Goal: Transaction & Acquisition: Book appointment/travel/reservation

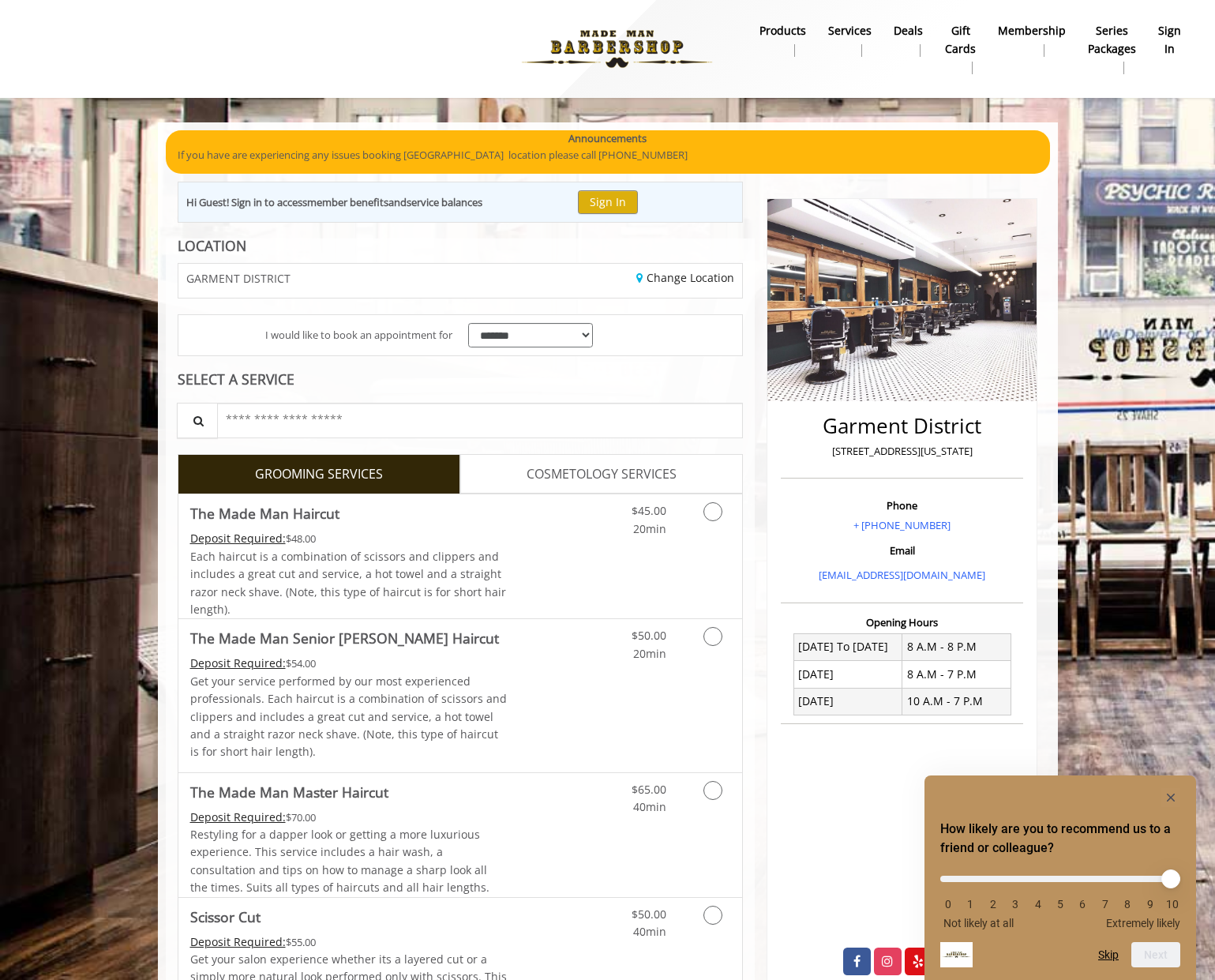
click at [1181, 26] on link "sign in" at bounding box center [1169, 40] width 45 height 41
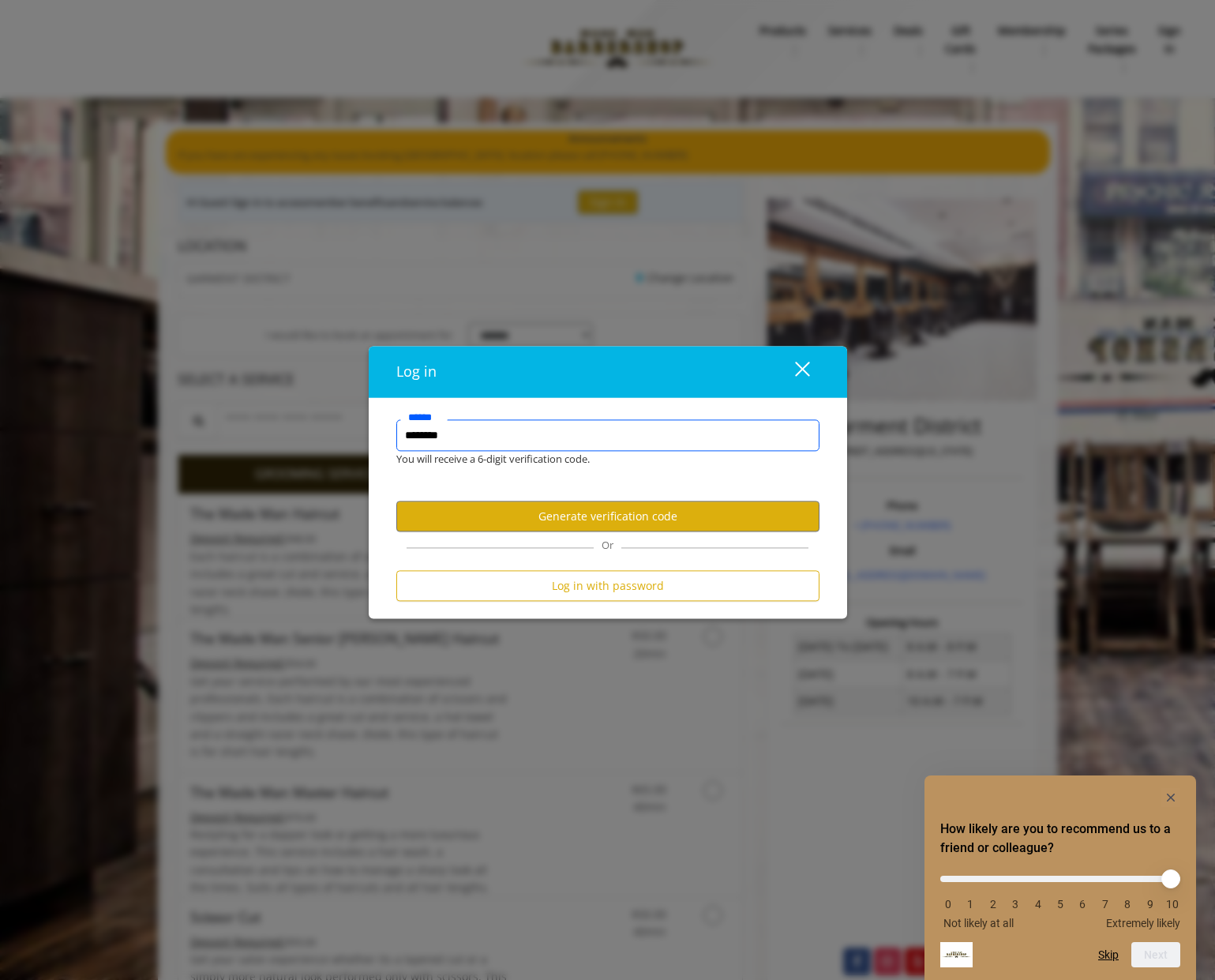
type input "*********"
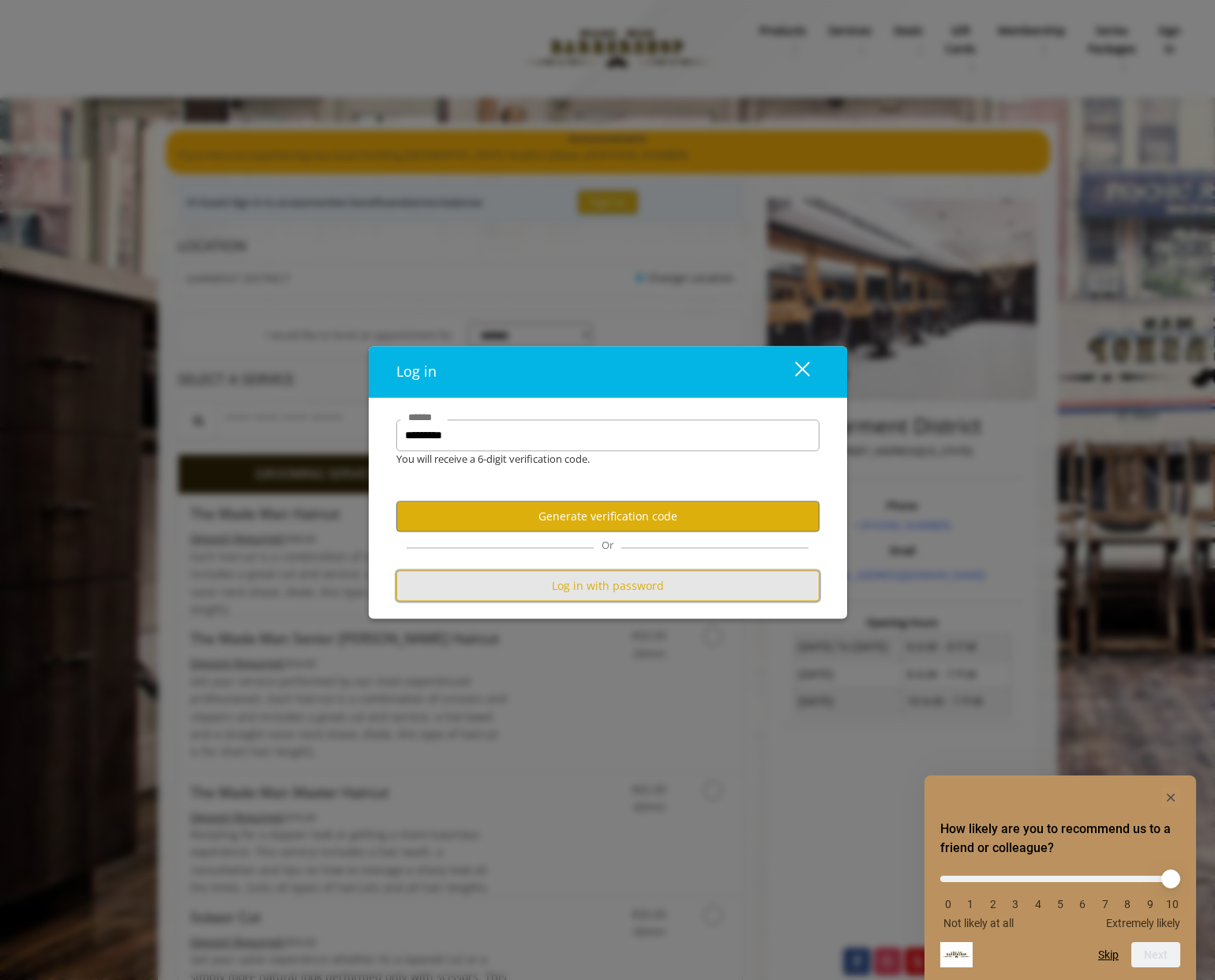
click at [561, 578] on button "Log in with password" at bounding box center [608, 586] width 423 height 31
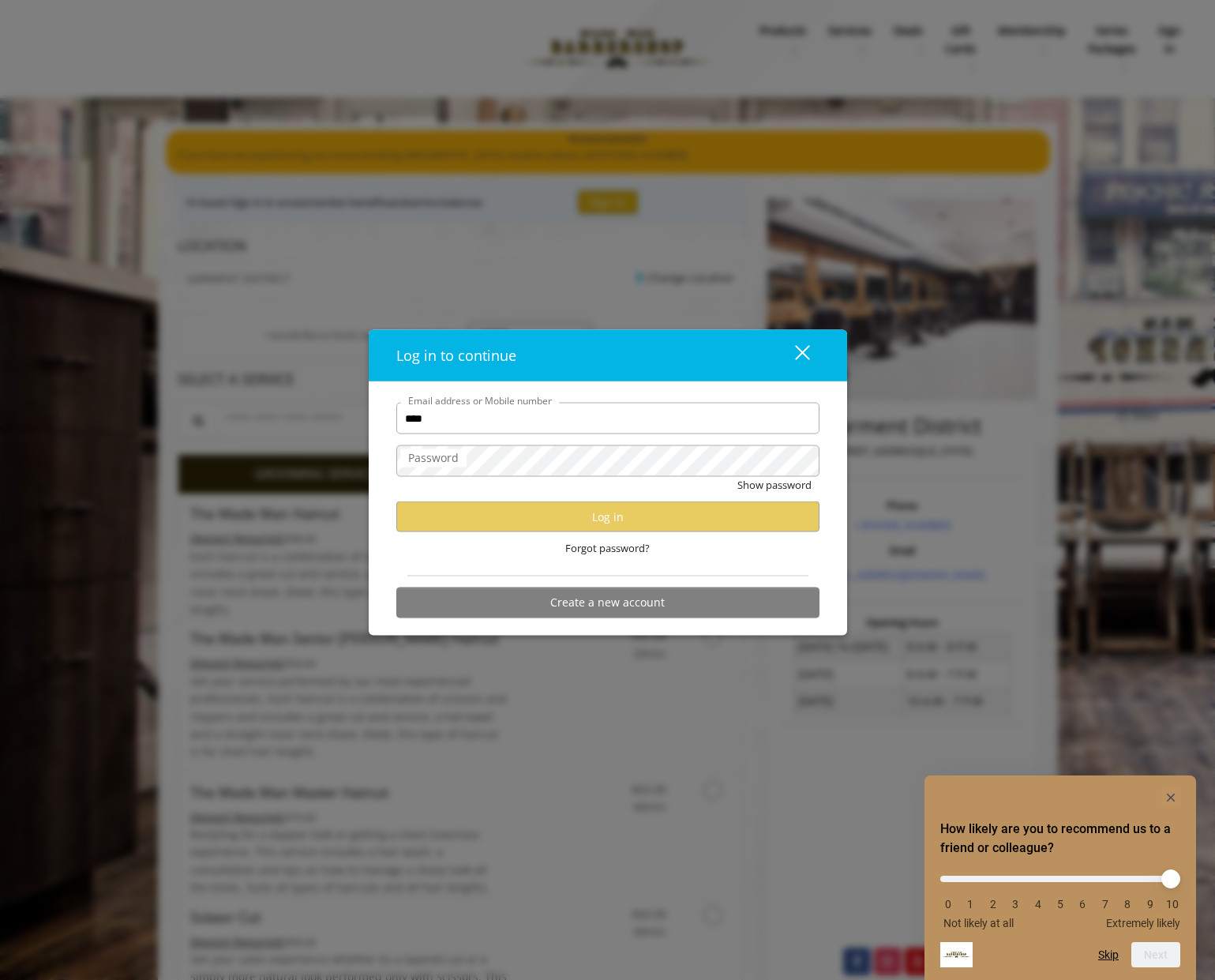
type input "**********"
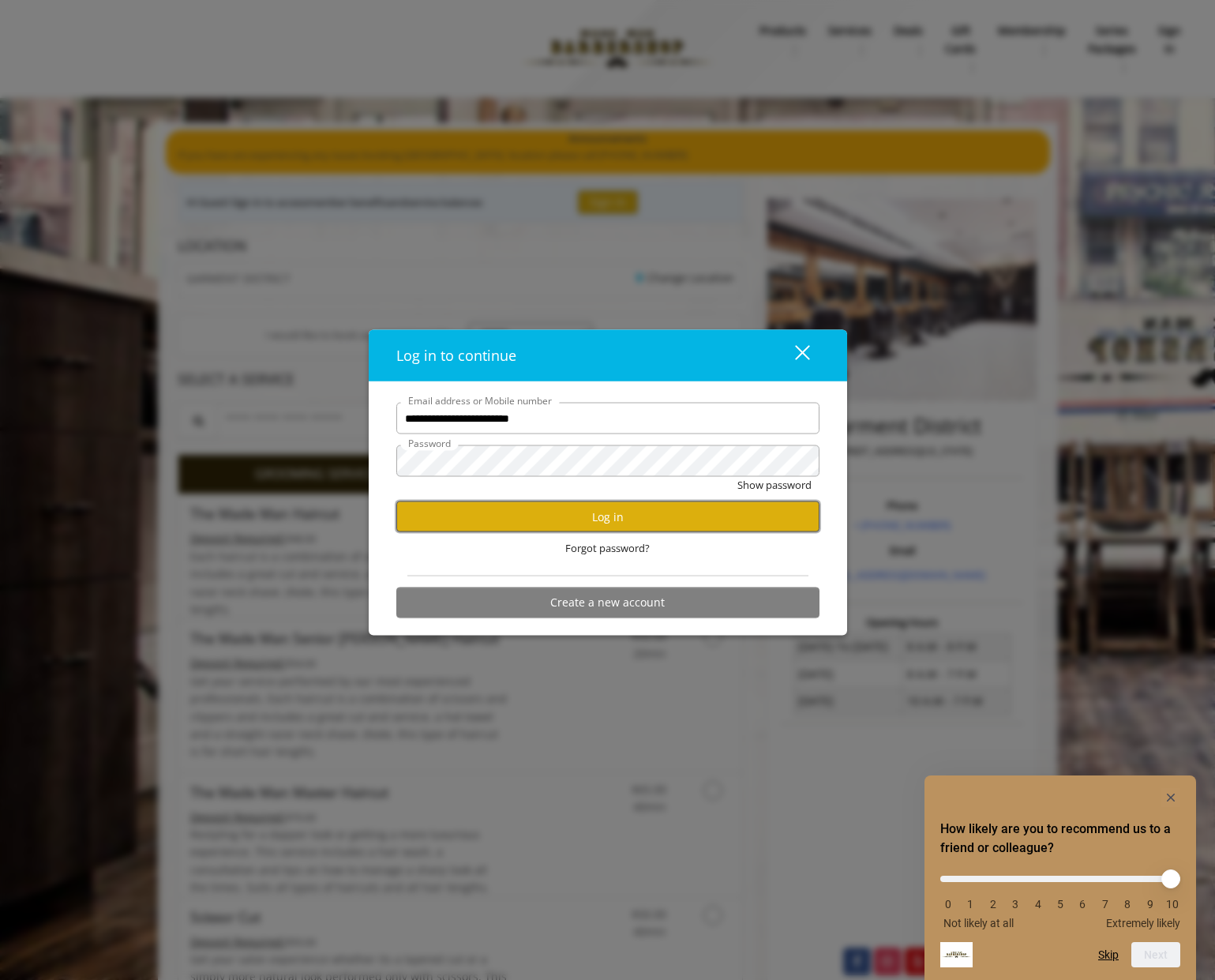
click at [581, 505] on button "Log in" at bounding box center [608, 517] width 423 height 31
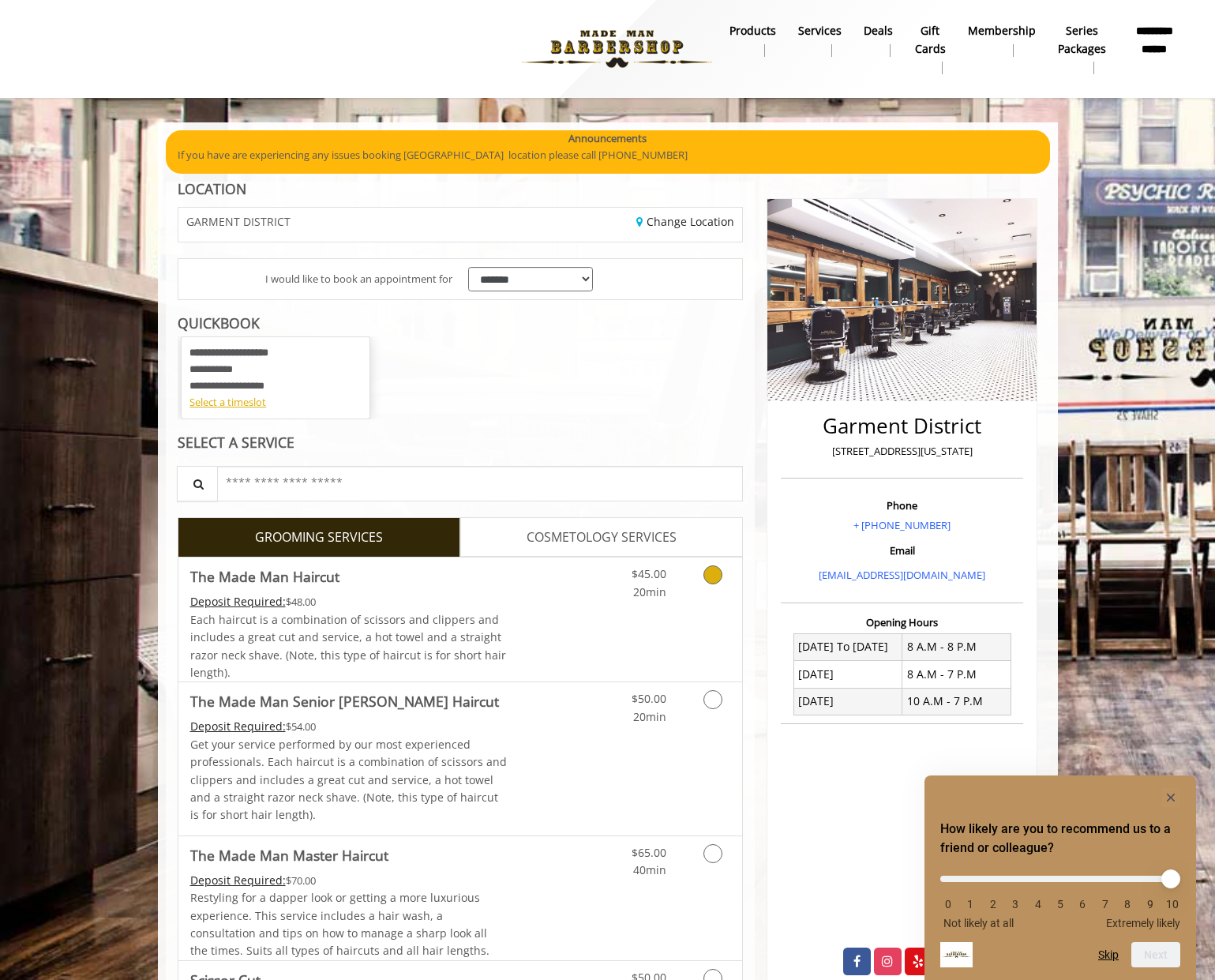
click at [721, 574] on icon "Grooming services" at bounding box center [712, 574] width 18 height 18
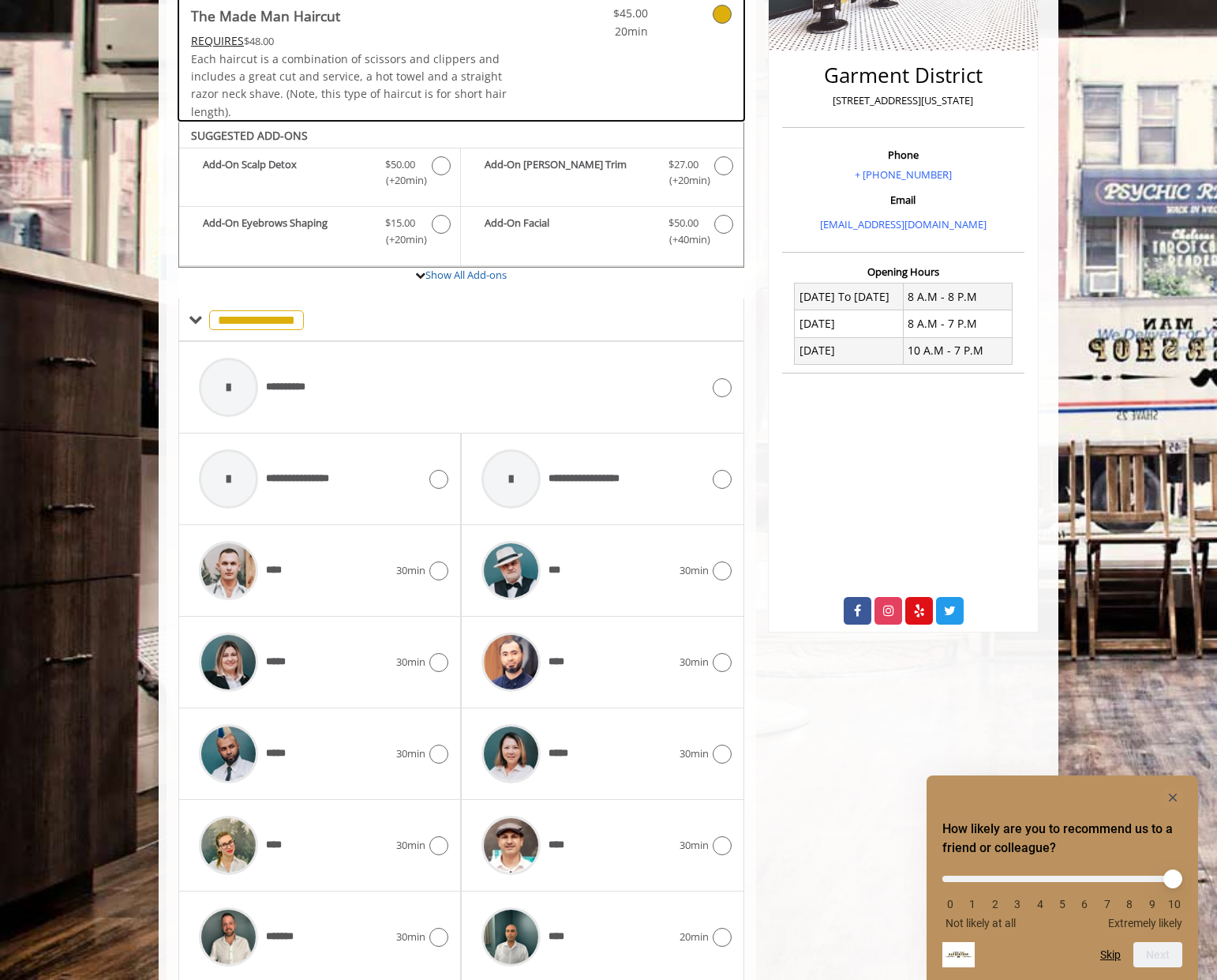
scroll to position [409, 0]
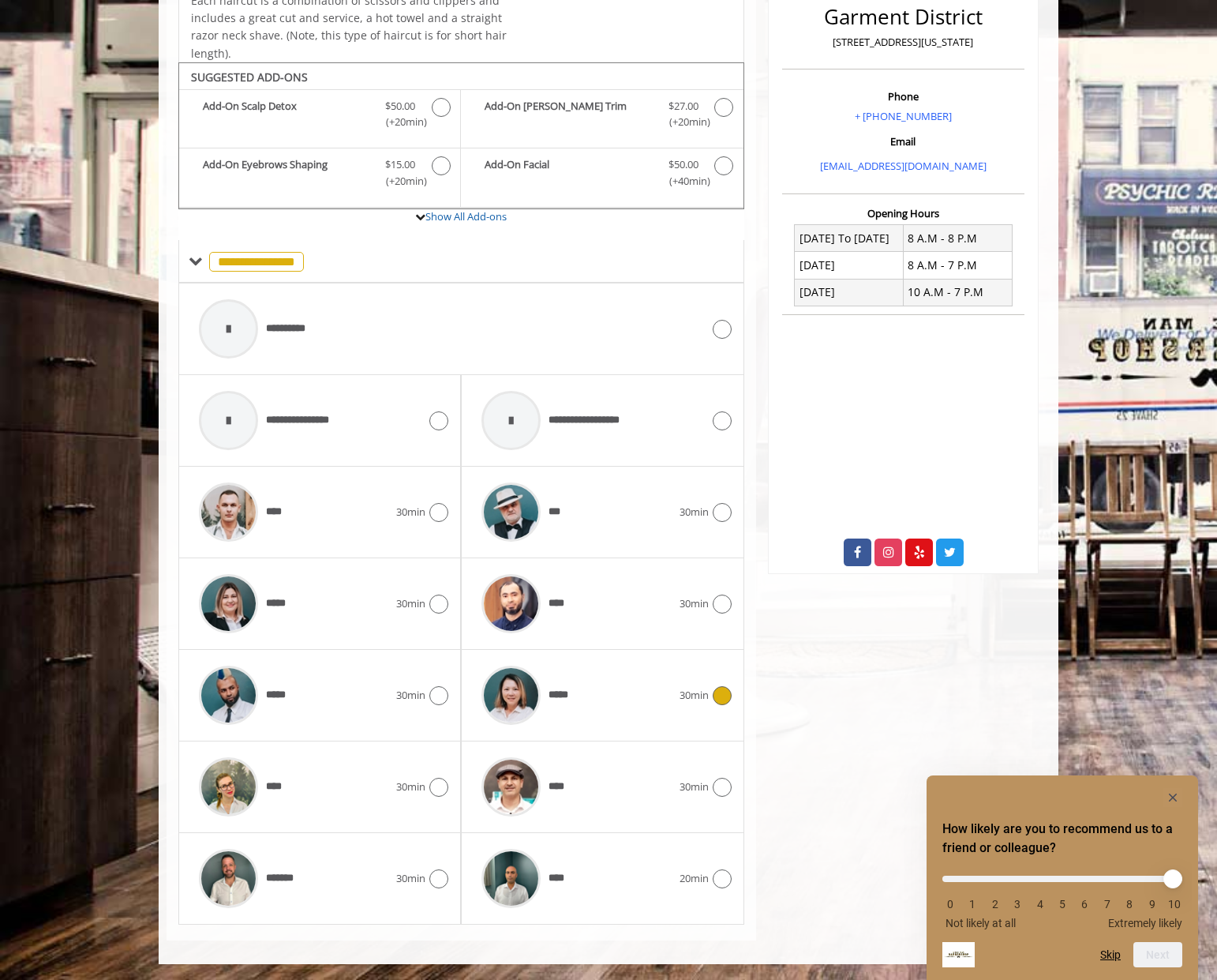
click at [716, 698] on icon at bounding box center [721, 695] width 18 height 18
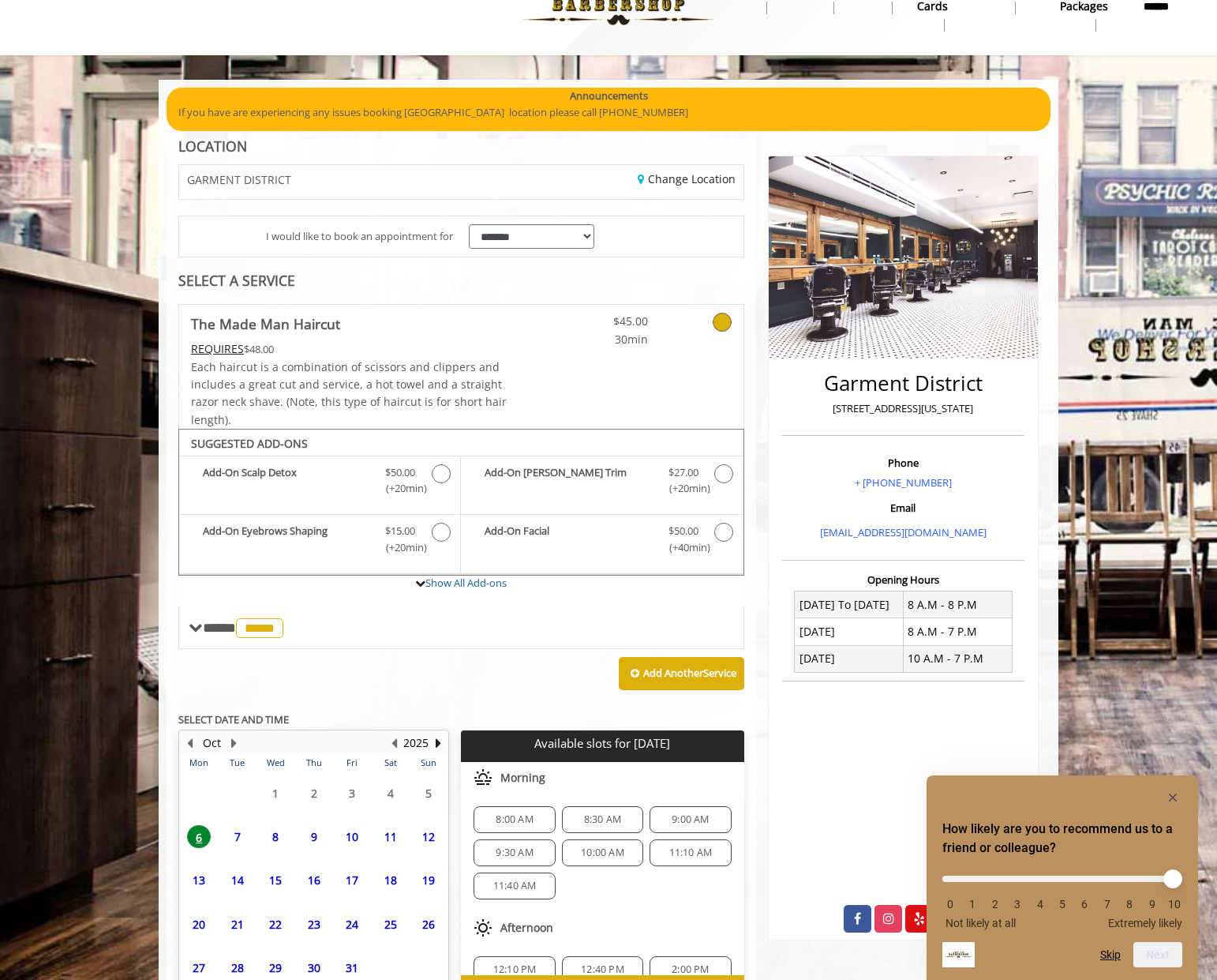
scroll to position [141, 0]
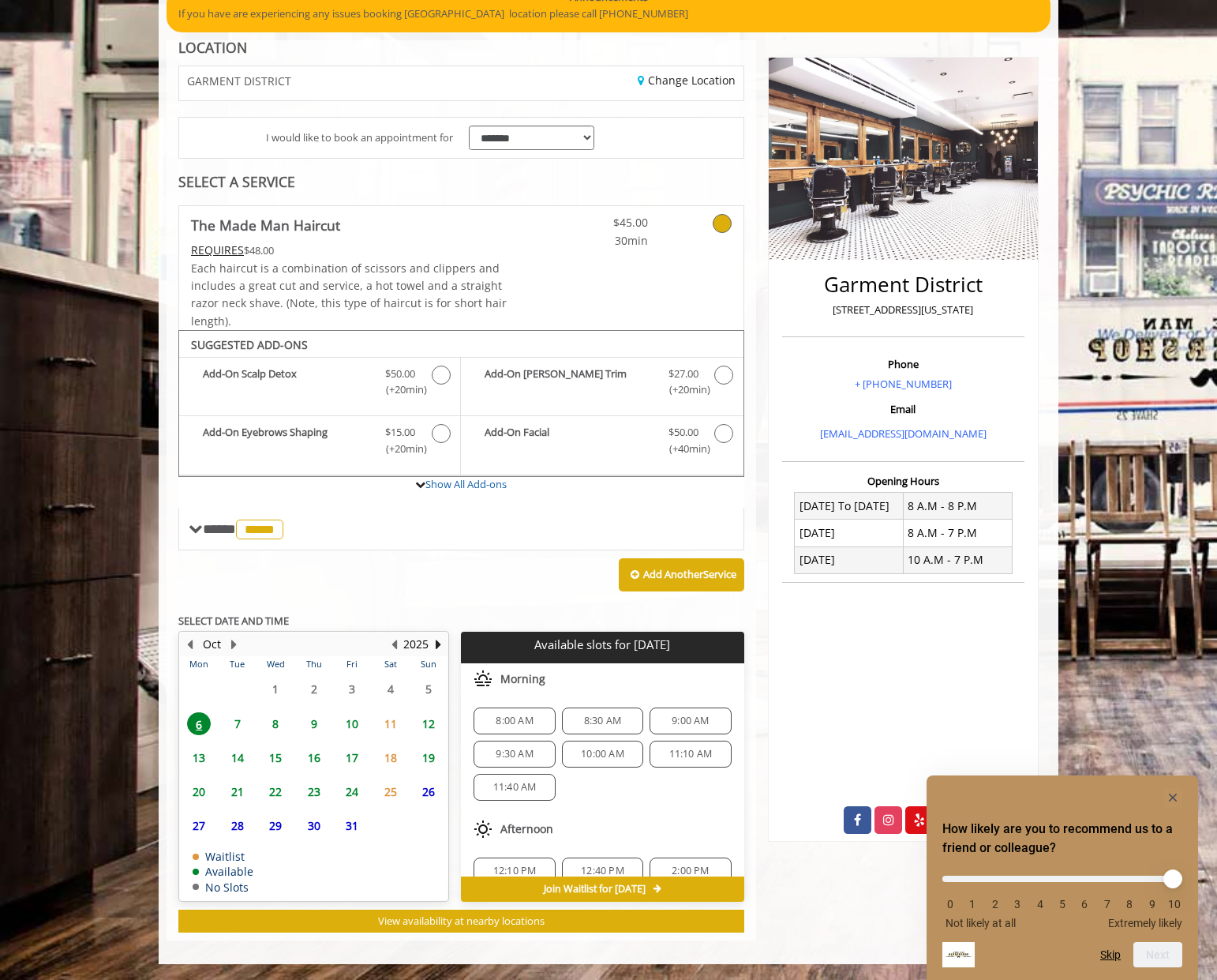
click at [527, 728] on div "8:00 AM" at bounding box center [514, 721] width 82 height 27
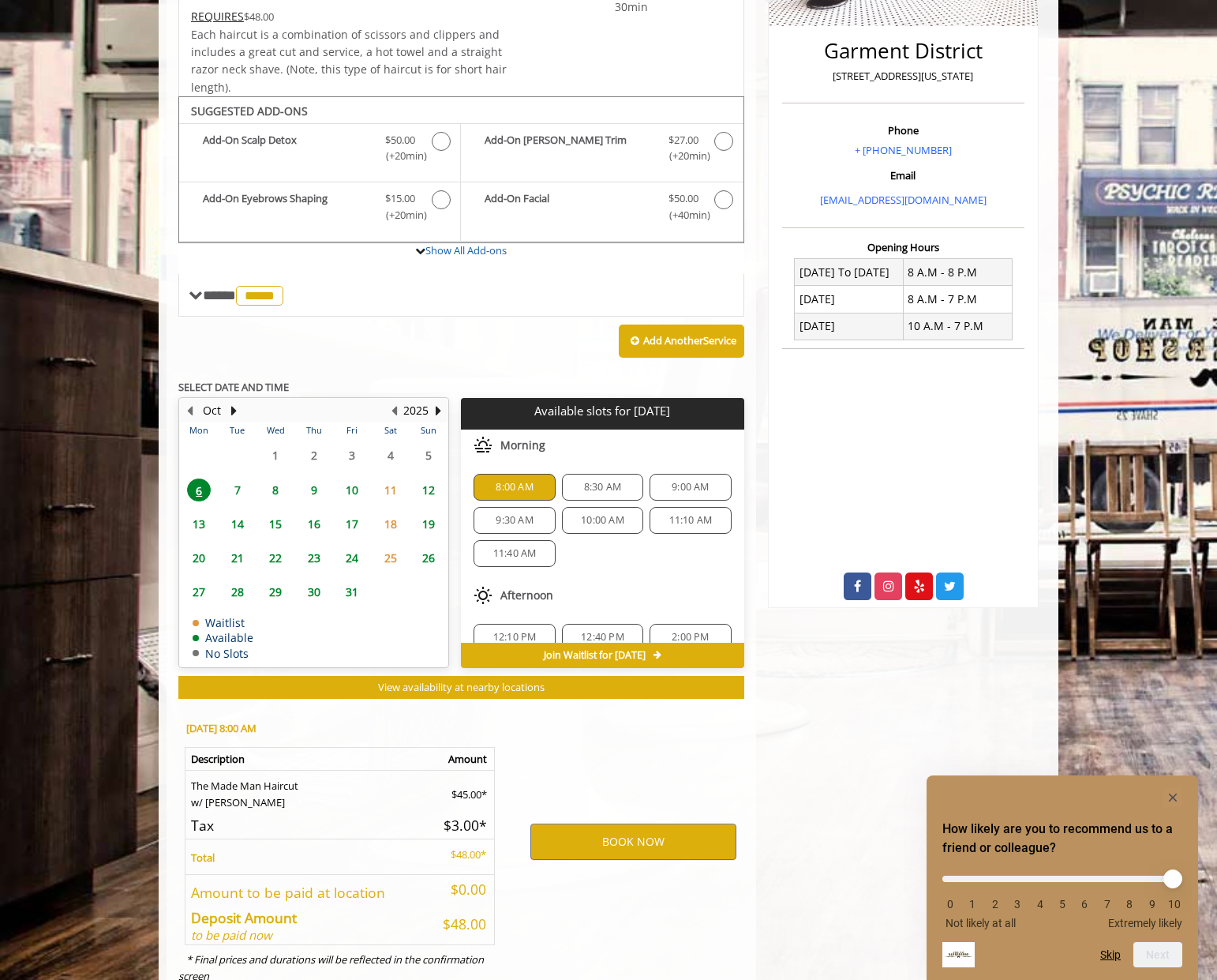
scroll to position [426, 0]
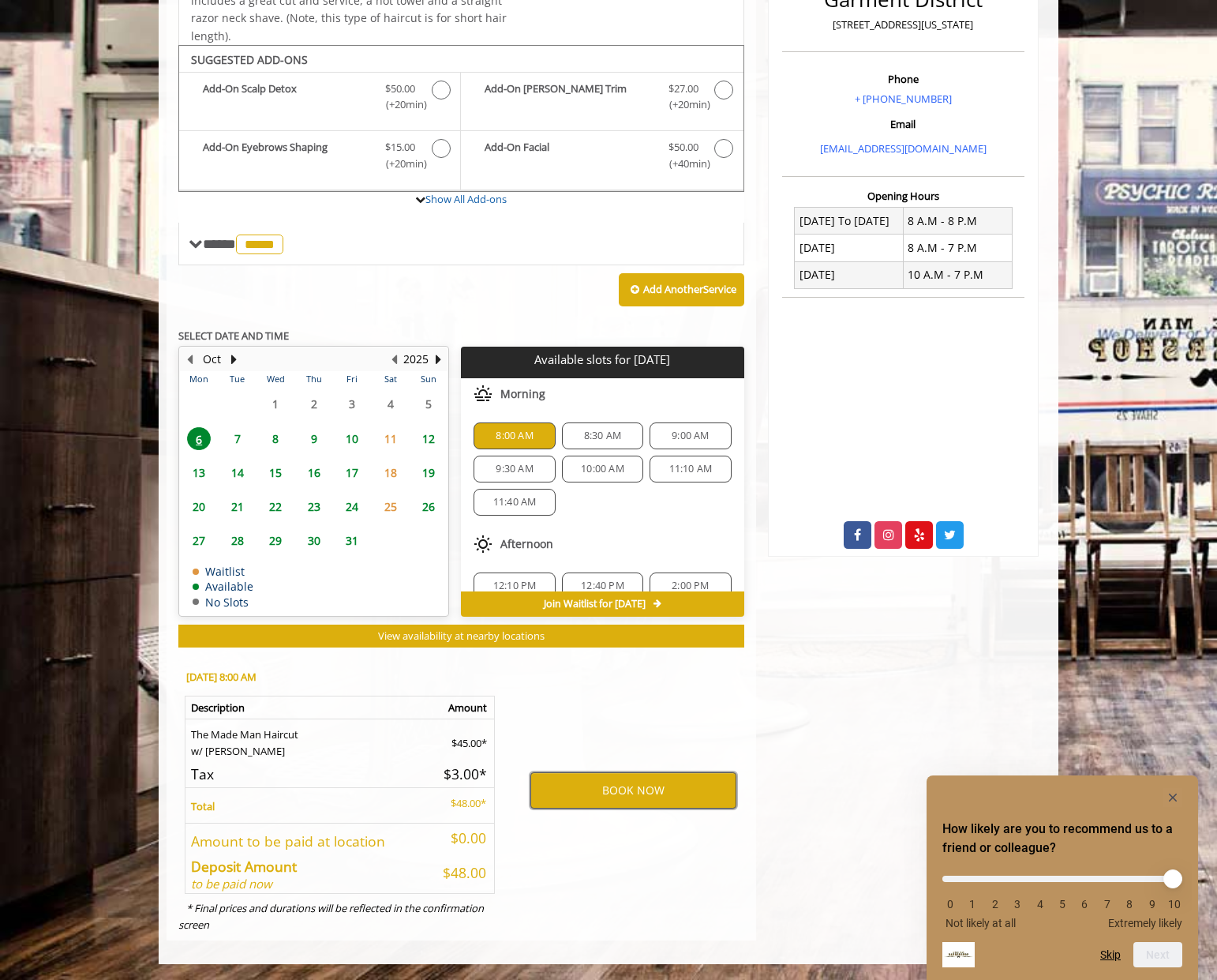
click at [627, 794] on button "BOOK NOW" at bounding box center [634, 789] width 206 height 36
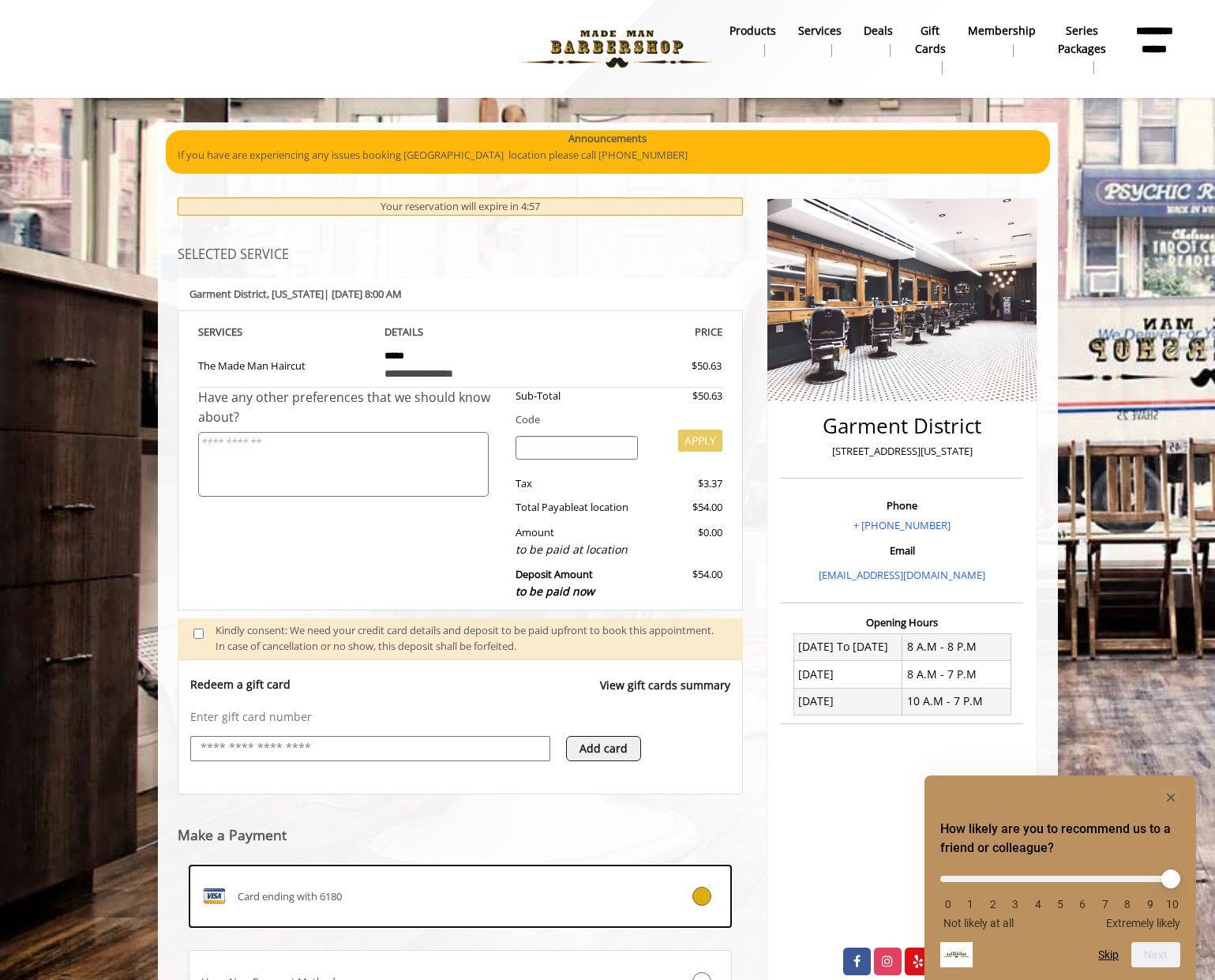
scroll to position [149, 0]
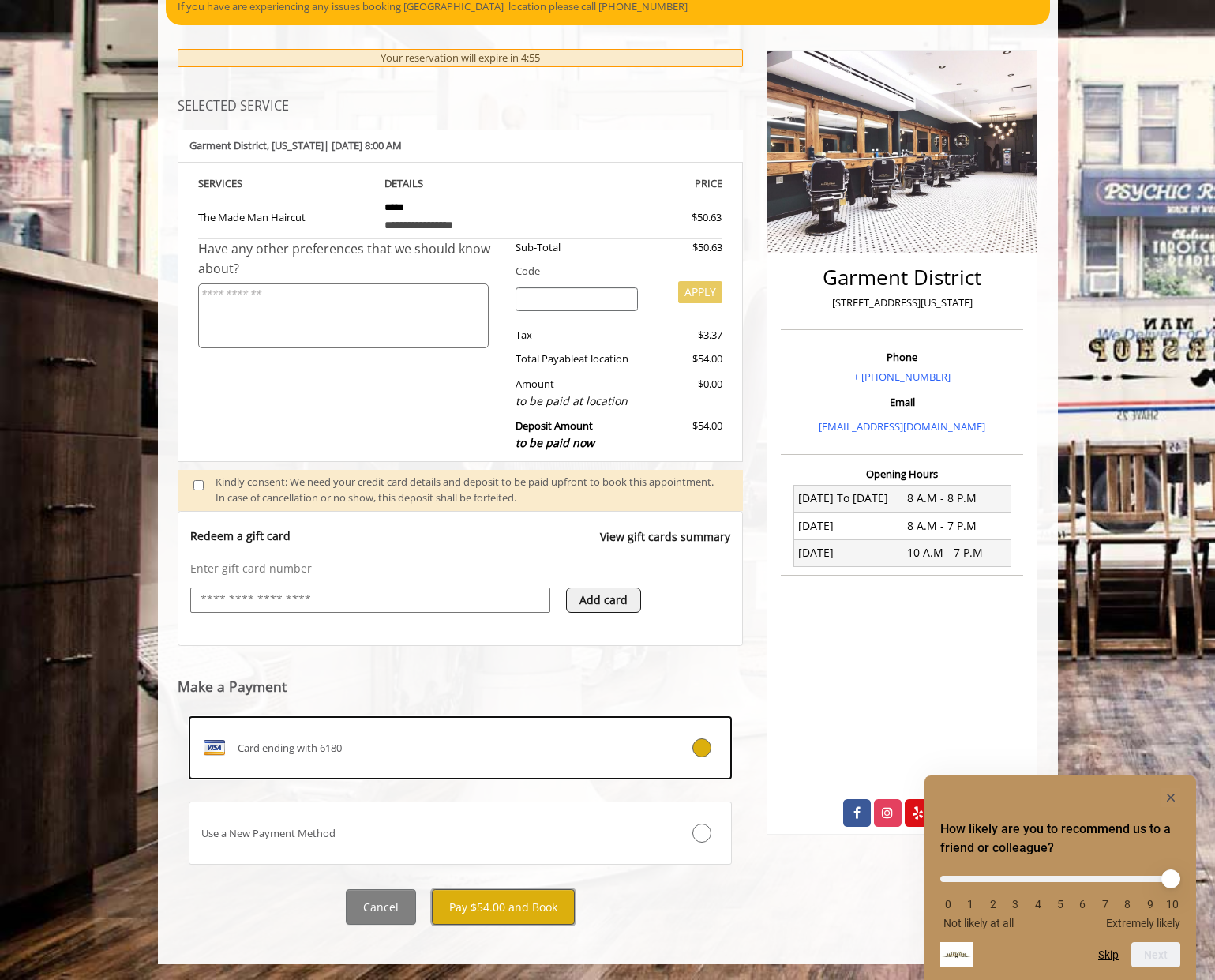
click at [492, 904] on button "Pay $54.00 and Book" at bounding box center [503, 906] width 143 height 36
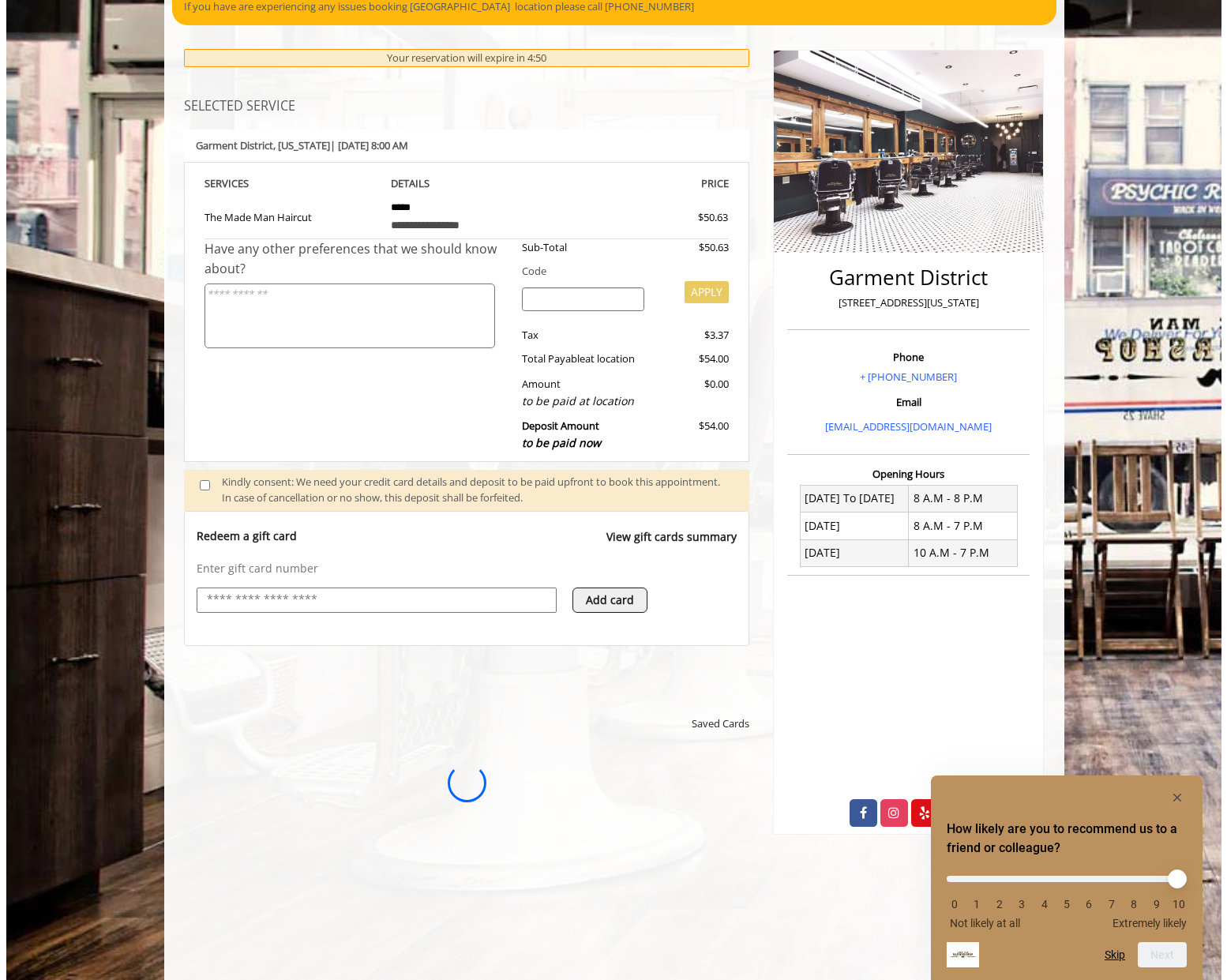
scroll to position [0, 0]
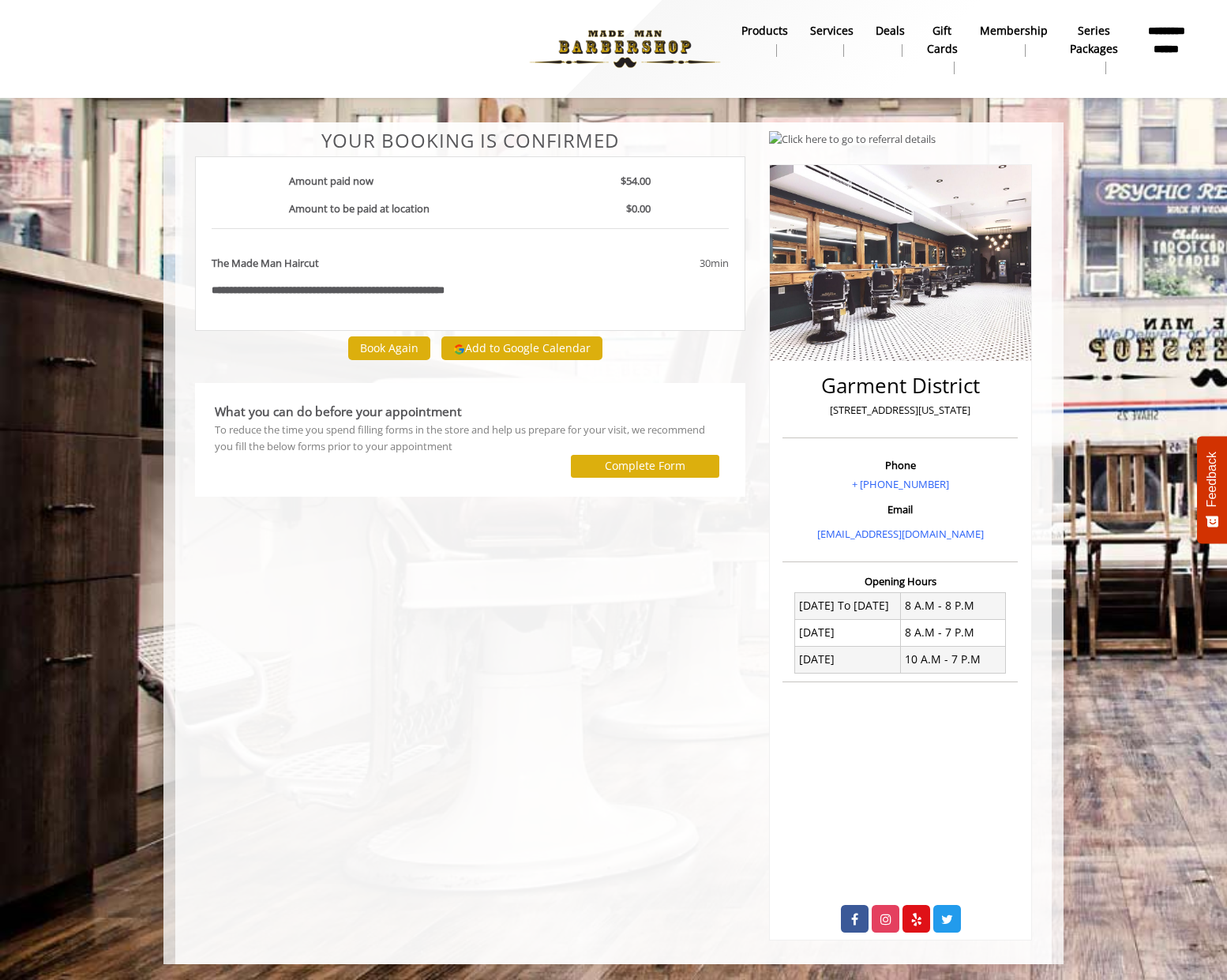
click at [574, 873] on div "**********" at bounding box center [470, 535] width 574 height 810
